Goal: Task Accomplishment & Management: Check status

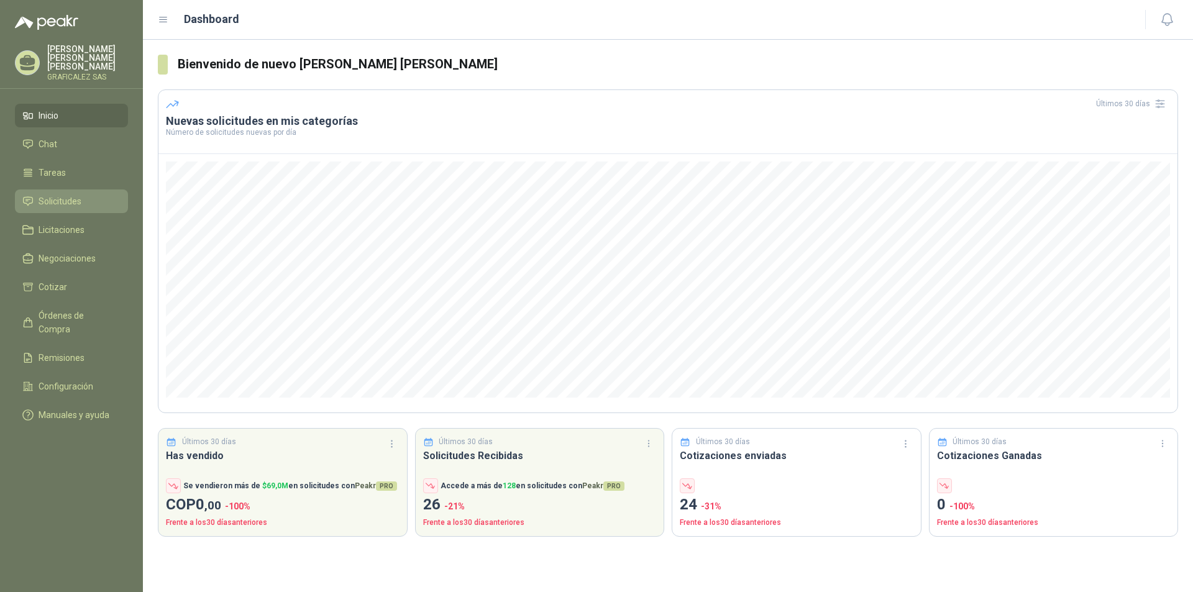
click at [75, 203] on span "Solicitudes" at bounding box center [60, 202] width 43 height 14
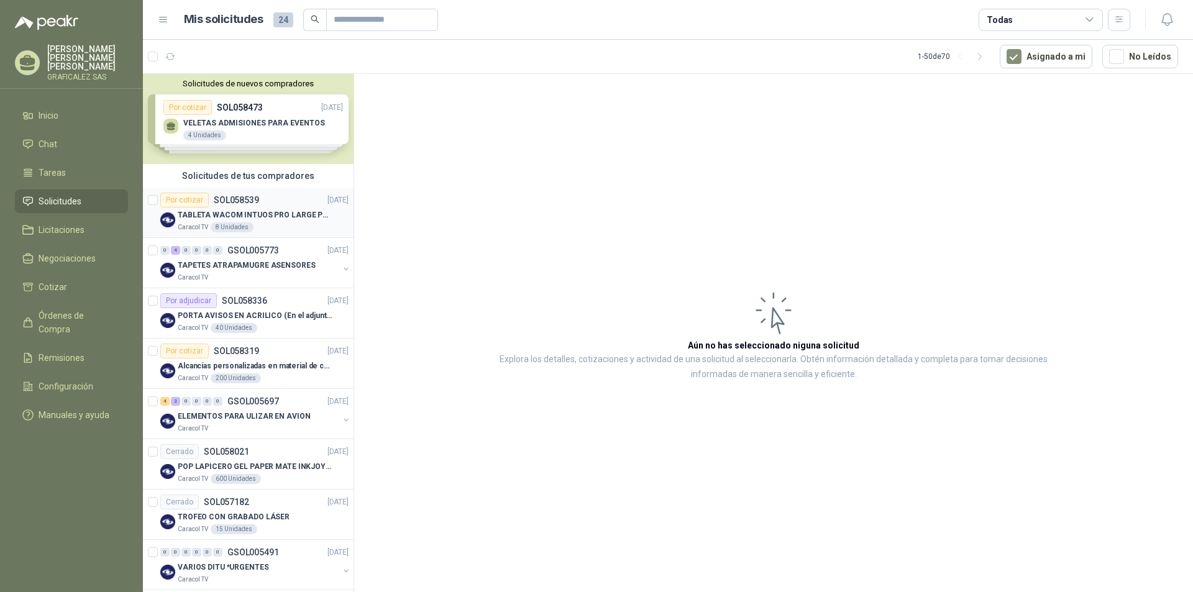
click at [296, 228] on div "Caracol TV 8 Unidades" at bounding box center [263, 227] width 171 height 10
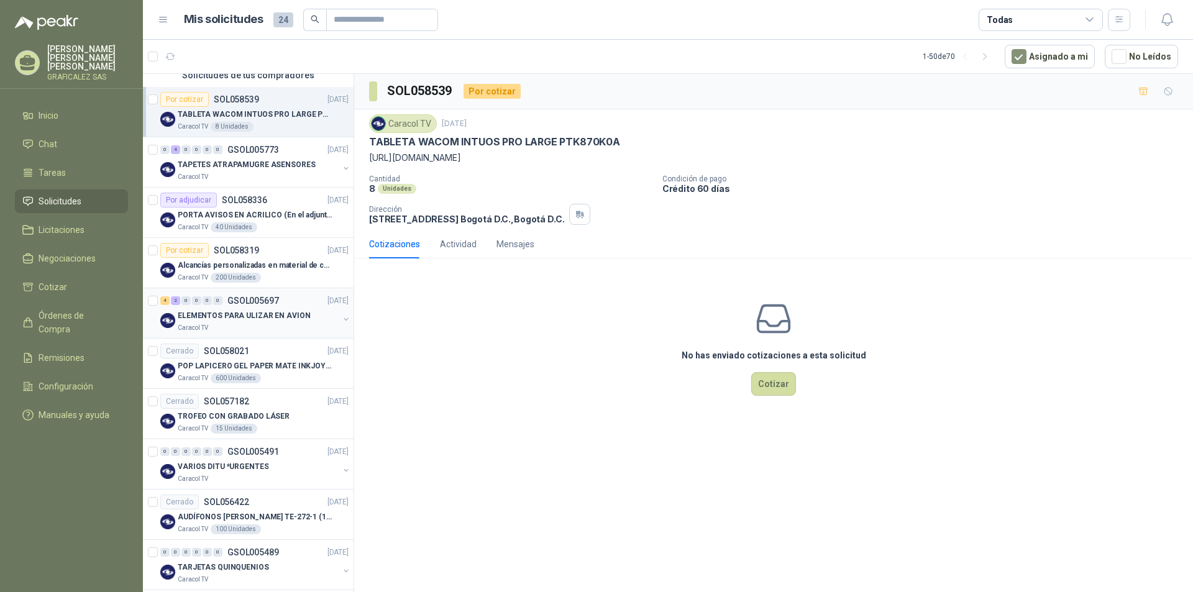
scroll to position [124, 0]
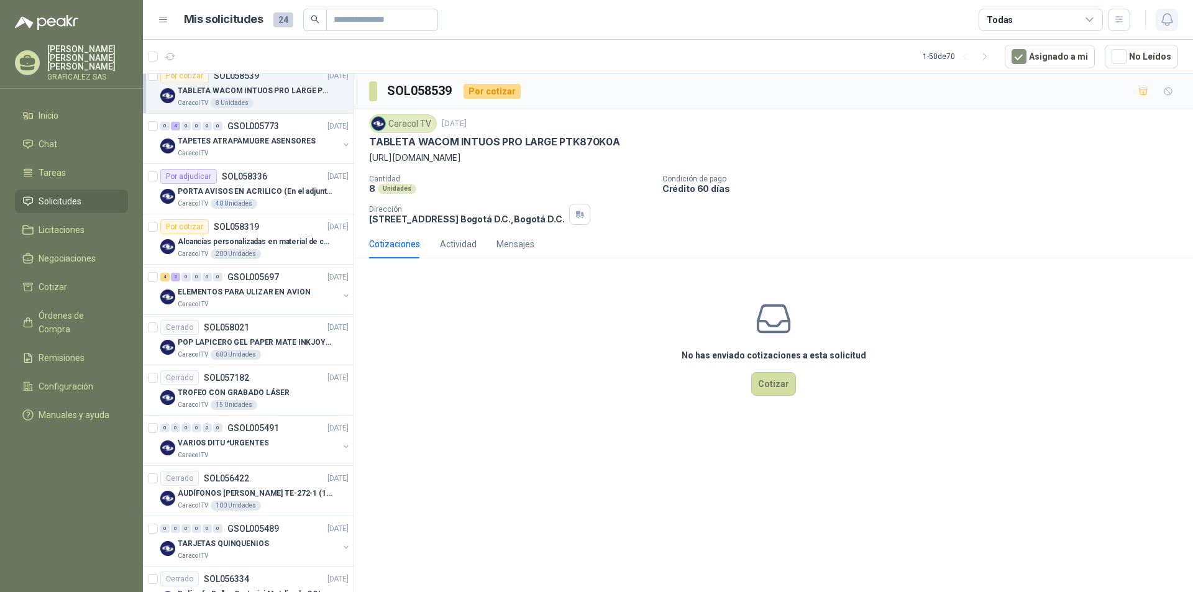
click at [1166, 21] on icon "button" at bounding box center [1168, 20] width 16 height 16
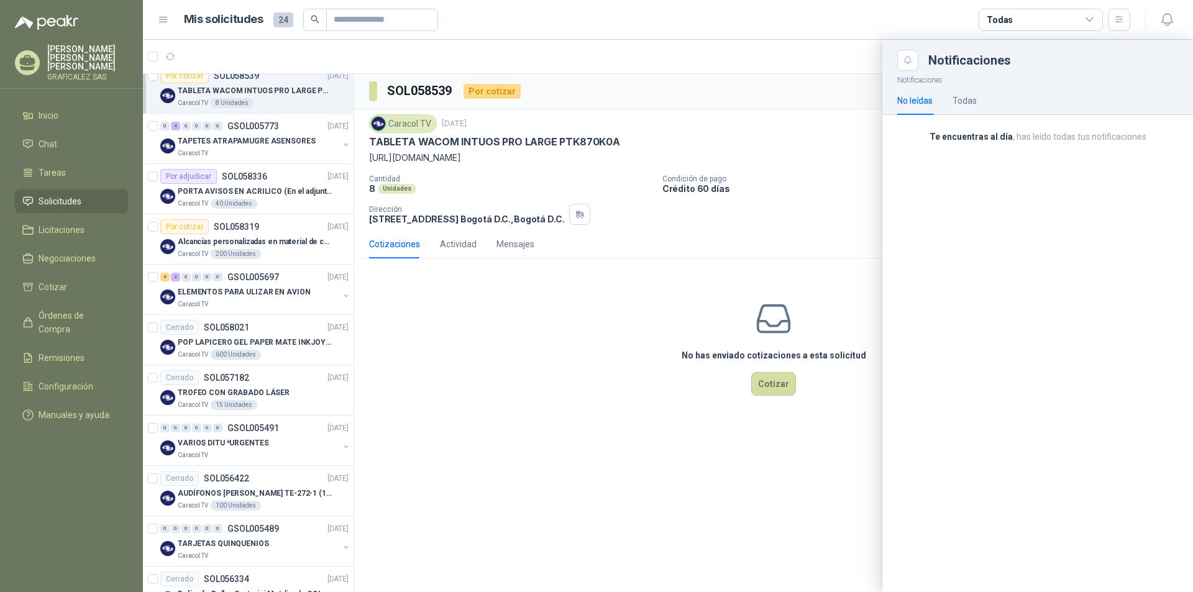
click at [1017, 359] on div "Notificaciones No leídas Todas Te encuentras al día , has leído todas tus notif…" at bounding box center [1037, 331] width 311 height 521
drag, startPoint x: 348, startPoint y: 122, endPoint x: 348, endPoint y: 85, distance: 37.3
click at [348, 82] on div at bounding box center [668, 316] width 1050 height 552
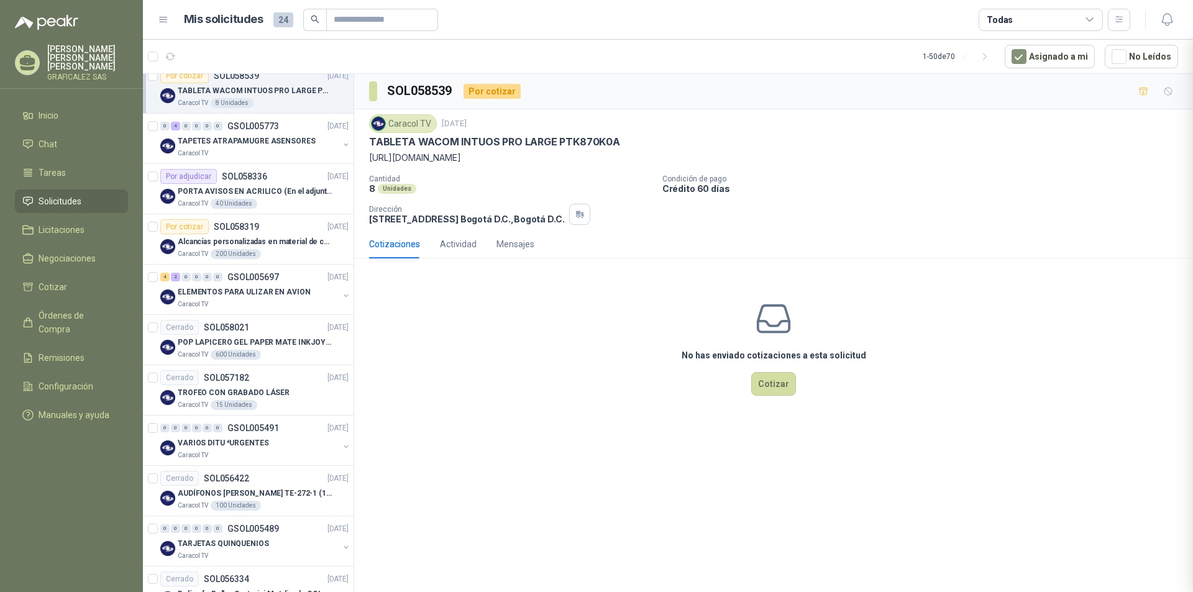
drag, startPoint x: 353, startPoint y: 125, endPoint x: 349, endPoint y: 83, distance: 42.5
click at [281, 11] on div "Mis solicitudes 24" at bounding box center [311, 20] width 254 height 22
click at [230, 23] on h1 "Mis solicitudes" at bounding box center [224, 20] width 80 height 18
click at [278, 13] on span "24" at bounding box center [283, 19] width 20 height 15
click at [287, 24] on span "24" at bounding box center [283, 19] width 20 height 15
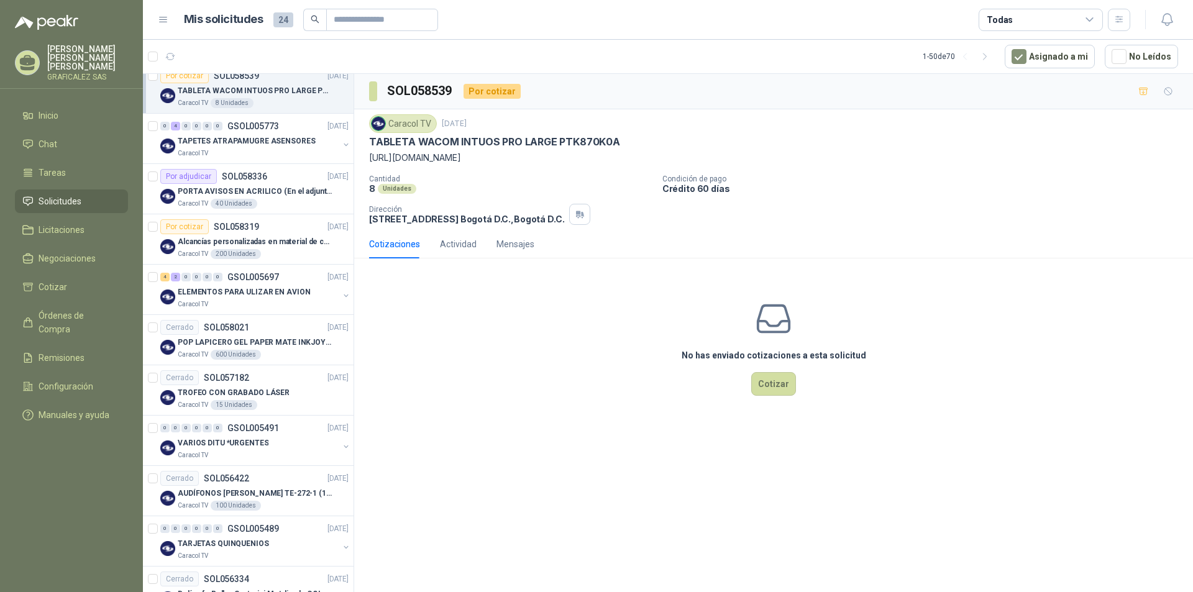
click at [286, 22] on span "24" at bounding box center [283, 19] width 20 height 15
click at [163, 17] on icon at bounding box center [163, 19] width 11 height 11
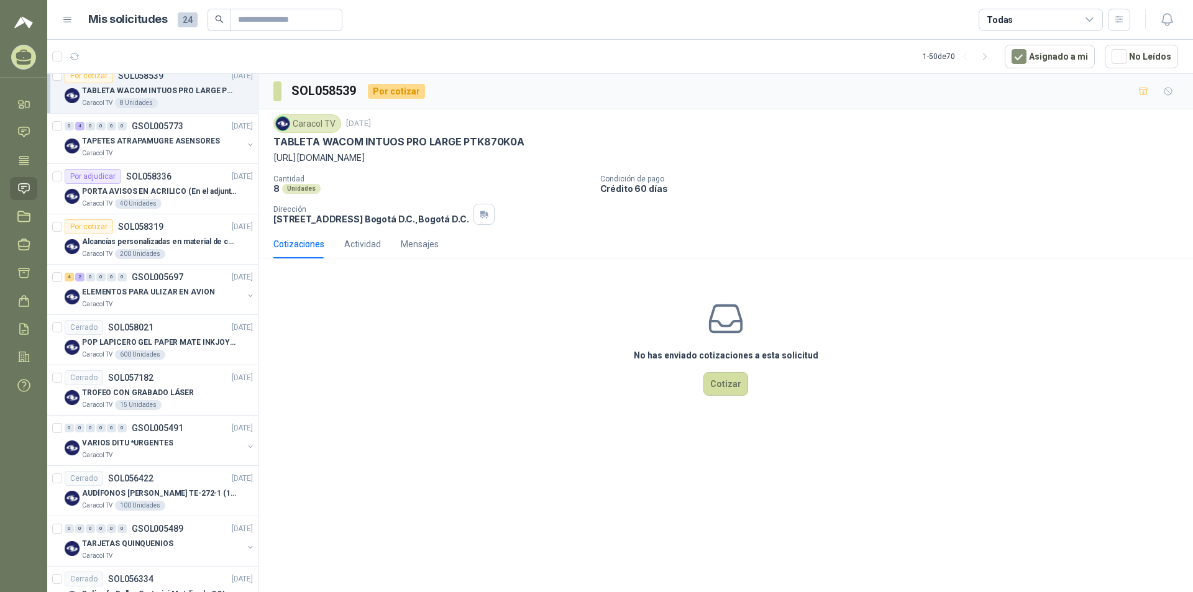
click at [162, 17] on h1 "Mis solicitudes" at bounding box center [128, 20] width 80 height 18
click at [57, 22] on header "Mis solicitudes 24 Todas" at bounding box center [620, 20] width 1146 height 40
click at [66, 24] on icon at bounding box center [67, 19] width 11 height 11
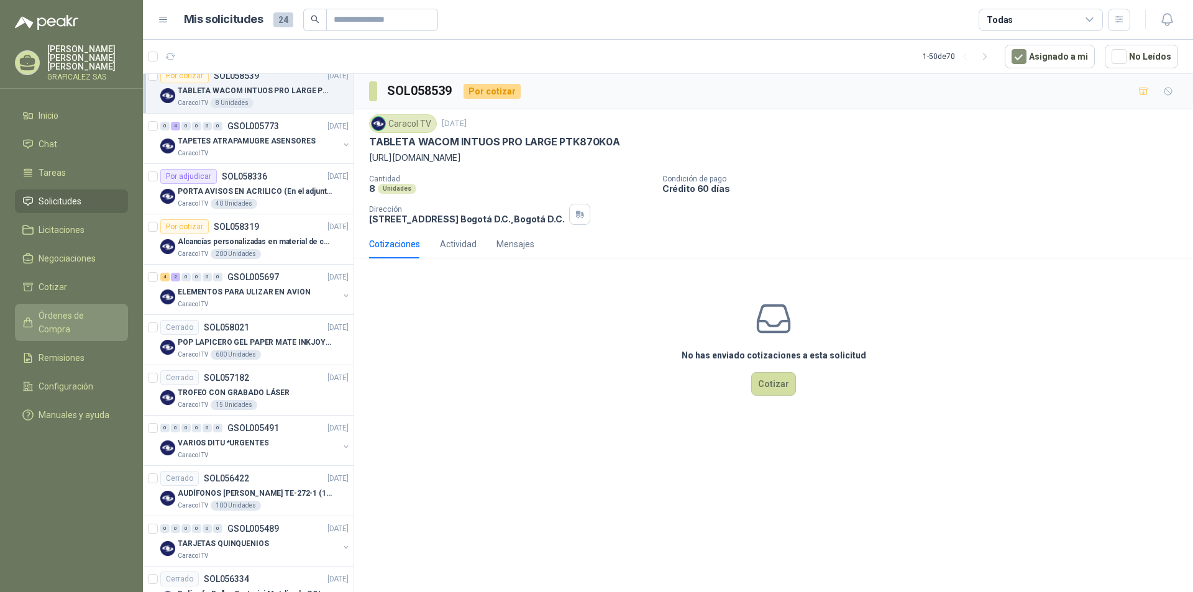
click at [92, 320] on span "Órdenes de Compra" at bounding box center [78, 322] width 78 height 27
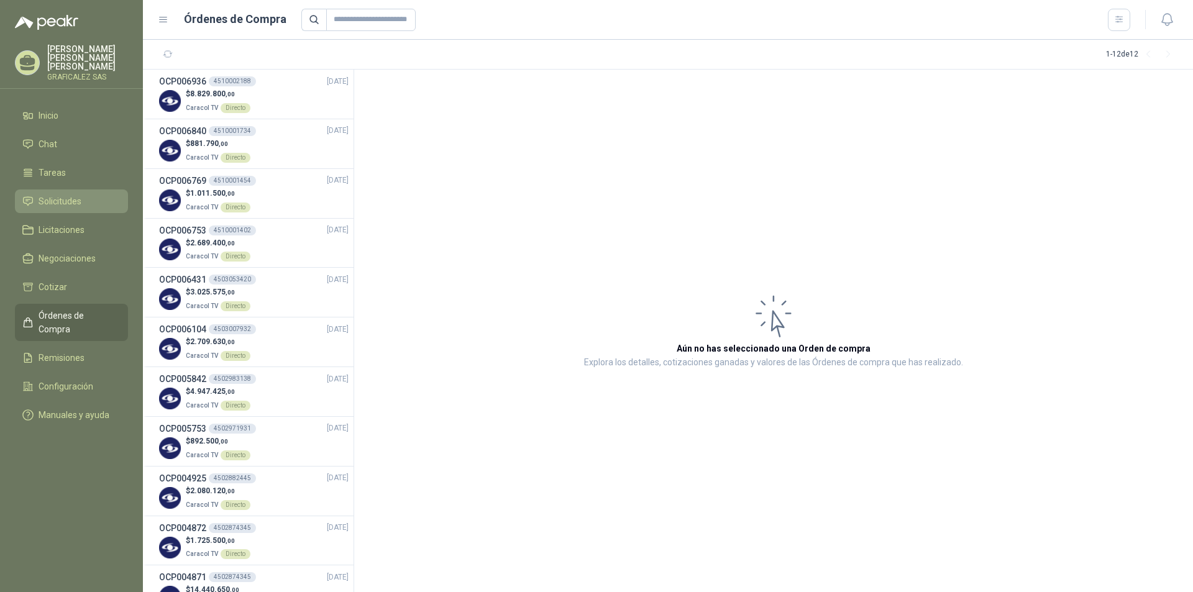
click at [66, 195] on span "Solicitudes" at bounding box center [60, 202] width 43 height 14
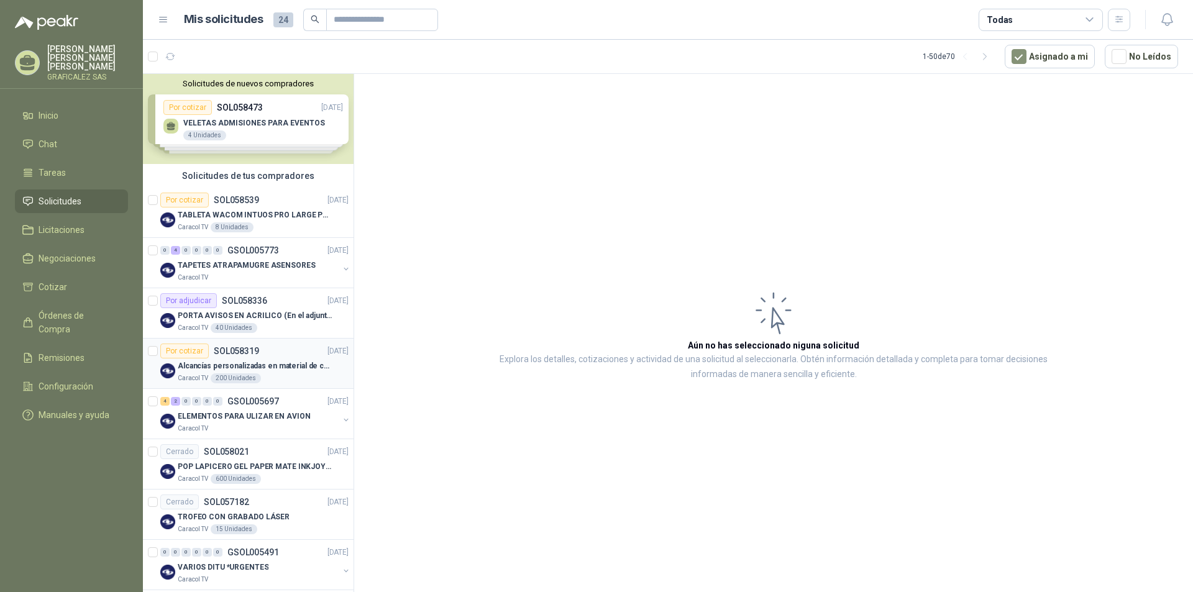
click at [275, 368] on p "Alcancías personalizadas en material de cerámica (VER ADJUNTO)" at bounding box center [255, 366] width 155 height 12
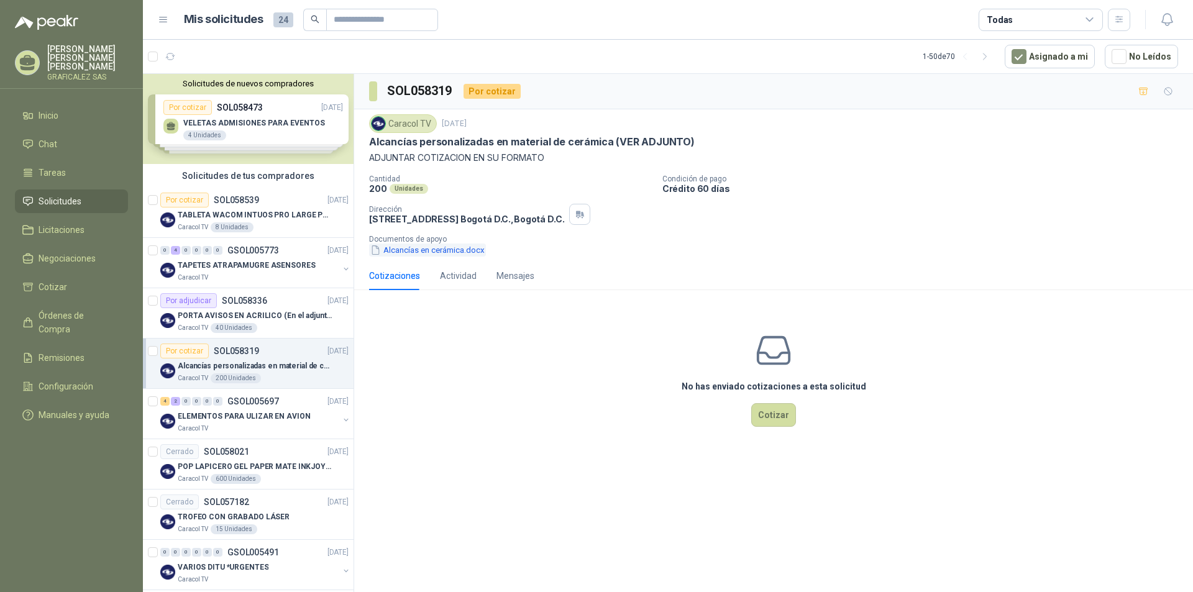
click at [450, 255] on button "Alcancías en cerámica.docx" at bounding box center [427, 250] width 117 height 13
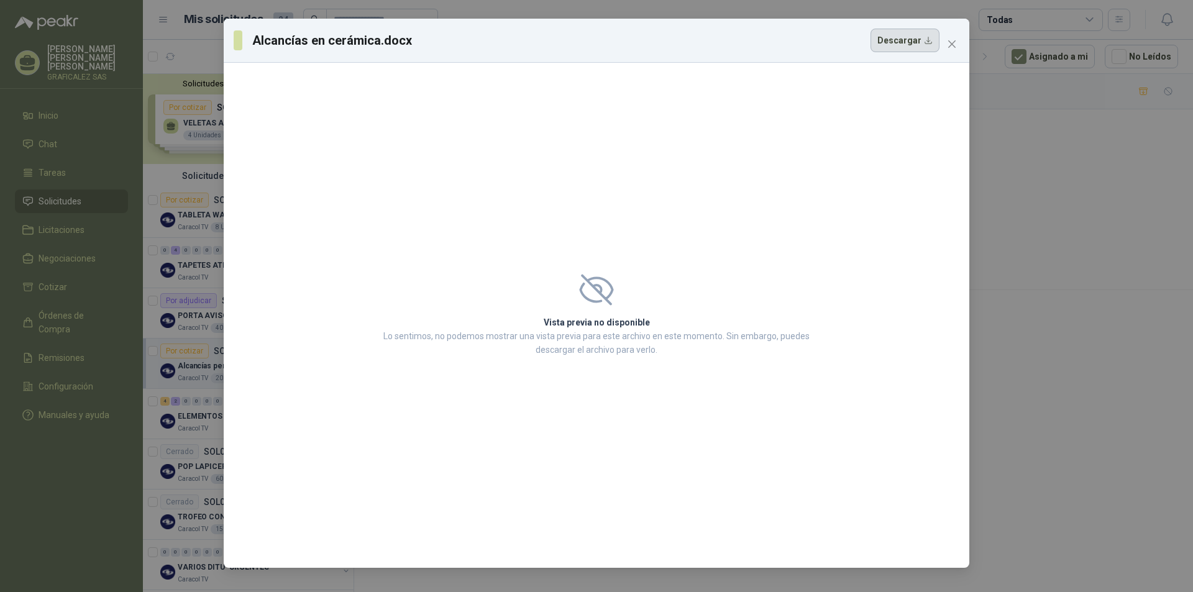
click at [911, 41] on button "Descargar" at bounding box center [905, 41] width 69 height 24
click at [950, 42] on icon "close" at bounding box center [951, 43] width 7 height 7
